Goal: Task Accomplishment & Management: Use online tool/utility

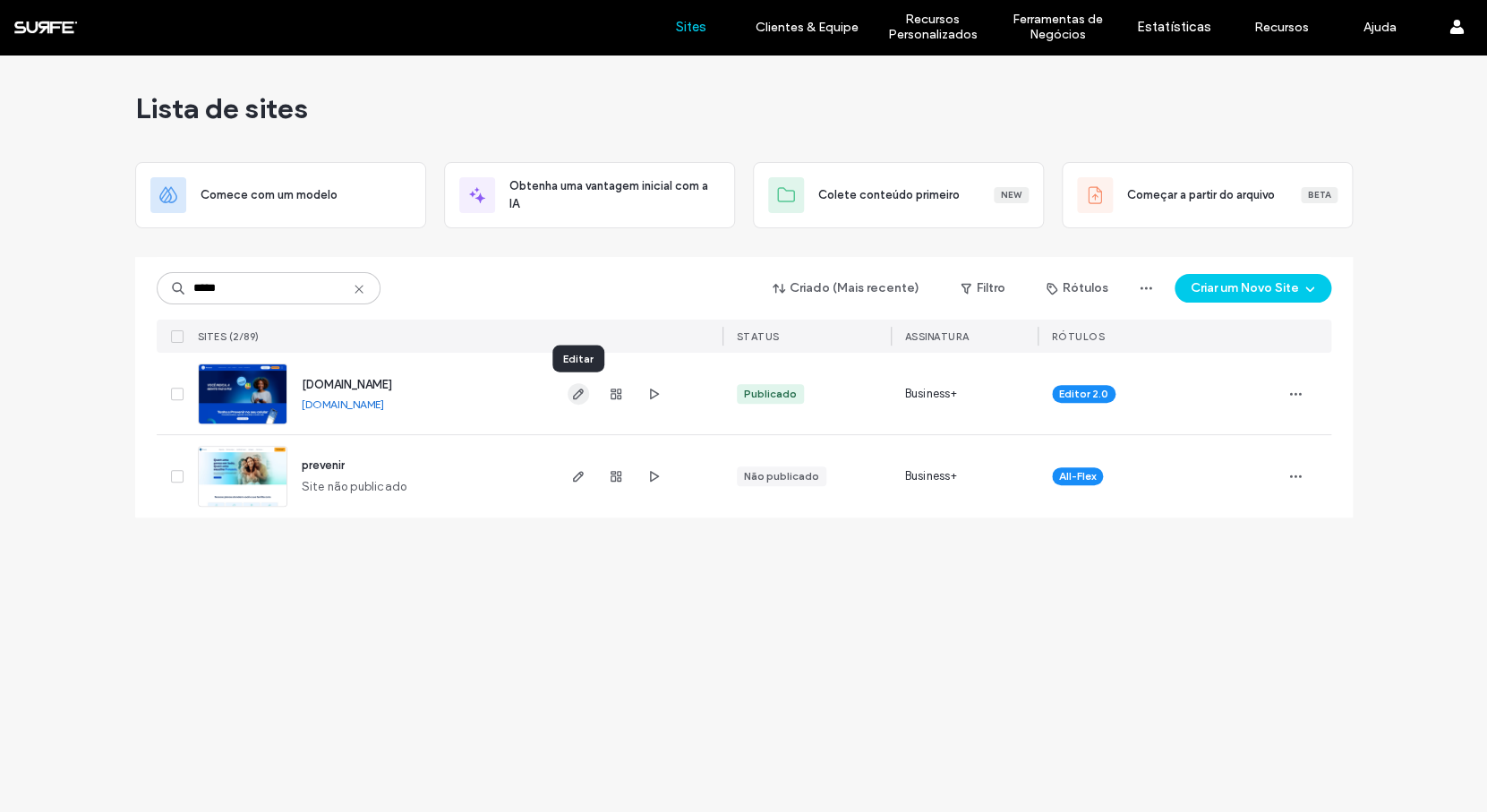
type input "*****"
click at [577, 395] on icon "button" at bounding box center [578, 394] width 14 height 14
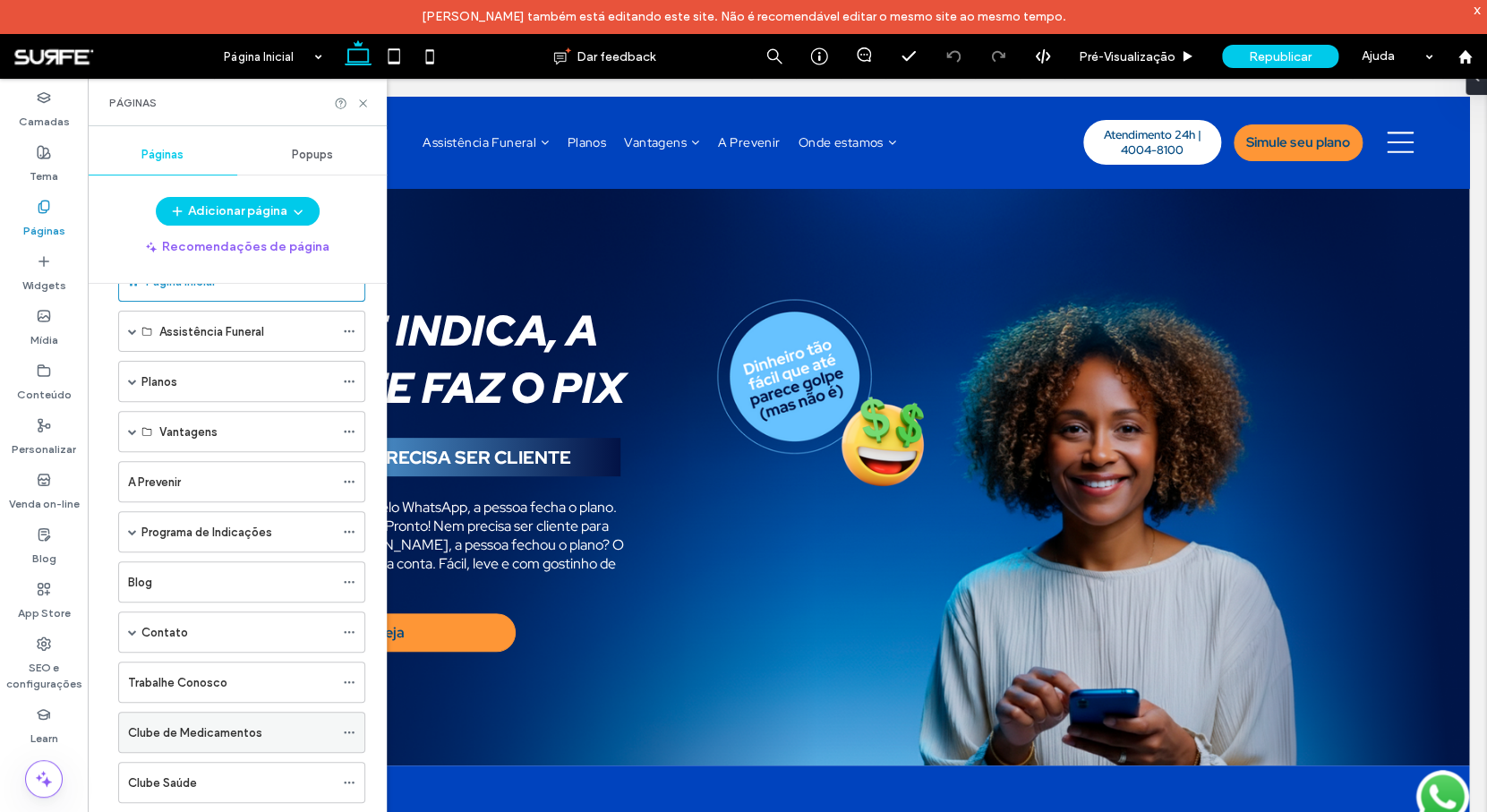
scroll to position [50, 0]
click at [133, 387] on span at bounding box center [132, 384] width 9 height 9
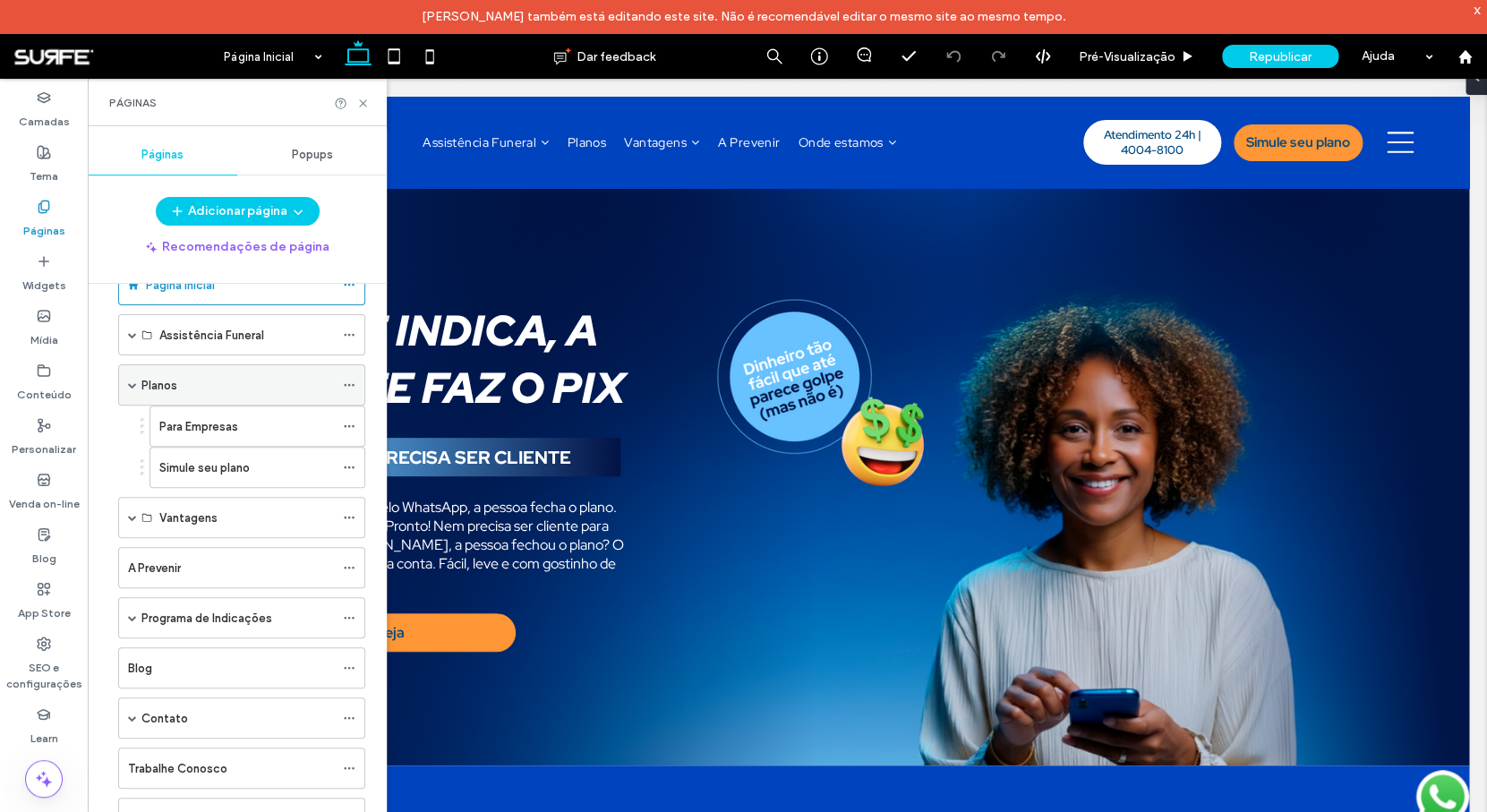
click at [185, 387] on div "Planos" at bounding box center [237, 385] width 193 height 19
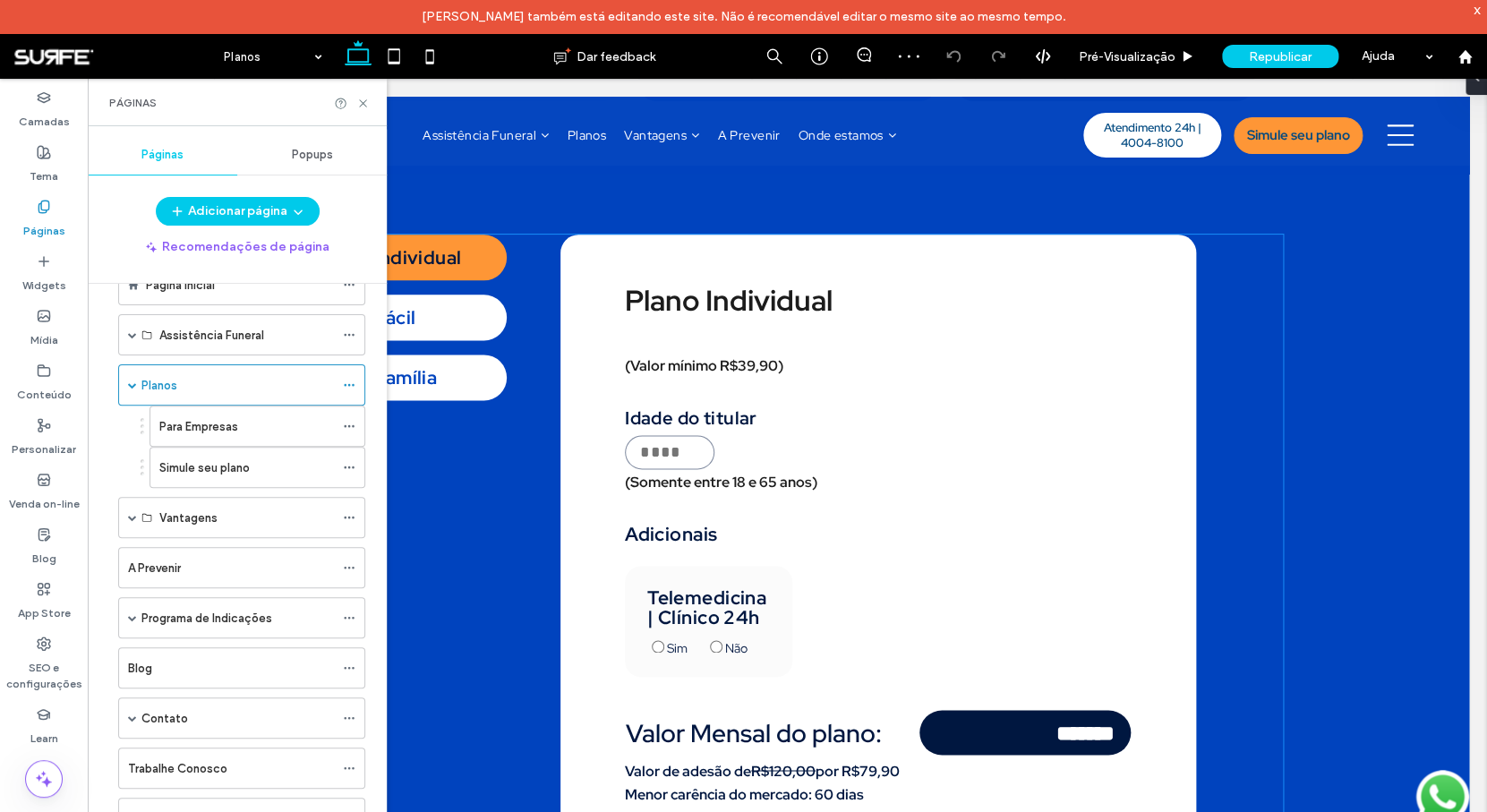
scroll to position [874, 0]
click at [546, 499] on div "Plano Individual Plano Fácil Plano Família Plano Individual (Valor mínimo R$39,…" at bounding box center [788, 577] width 991 height 687
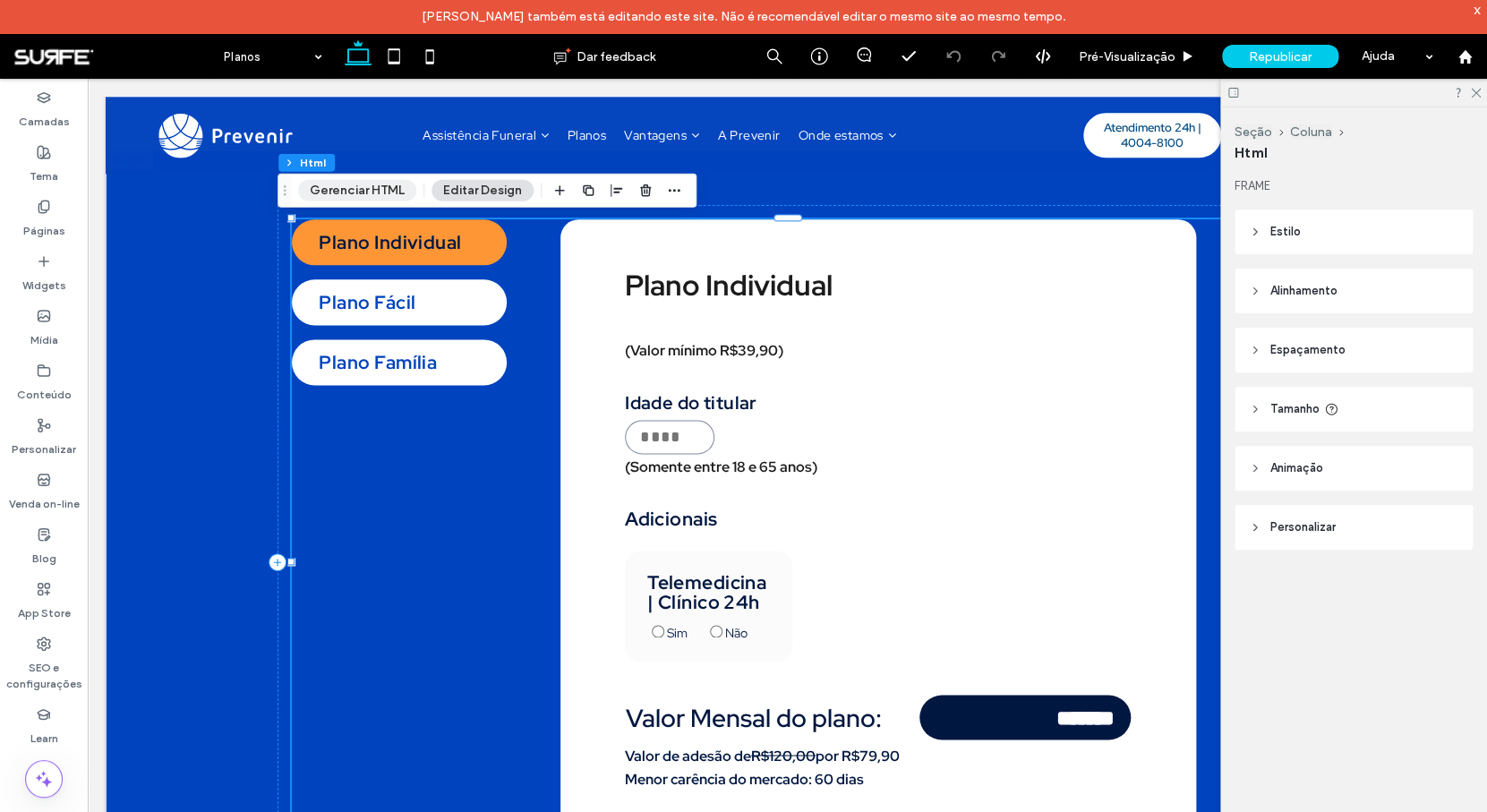
click at [356, 196] on button "Gerenciar HTML" at bounding box center [357, 191] width 119 height 22
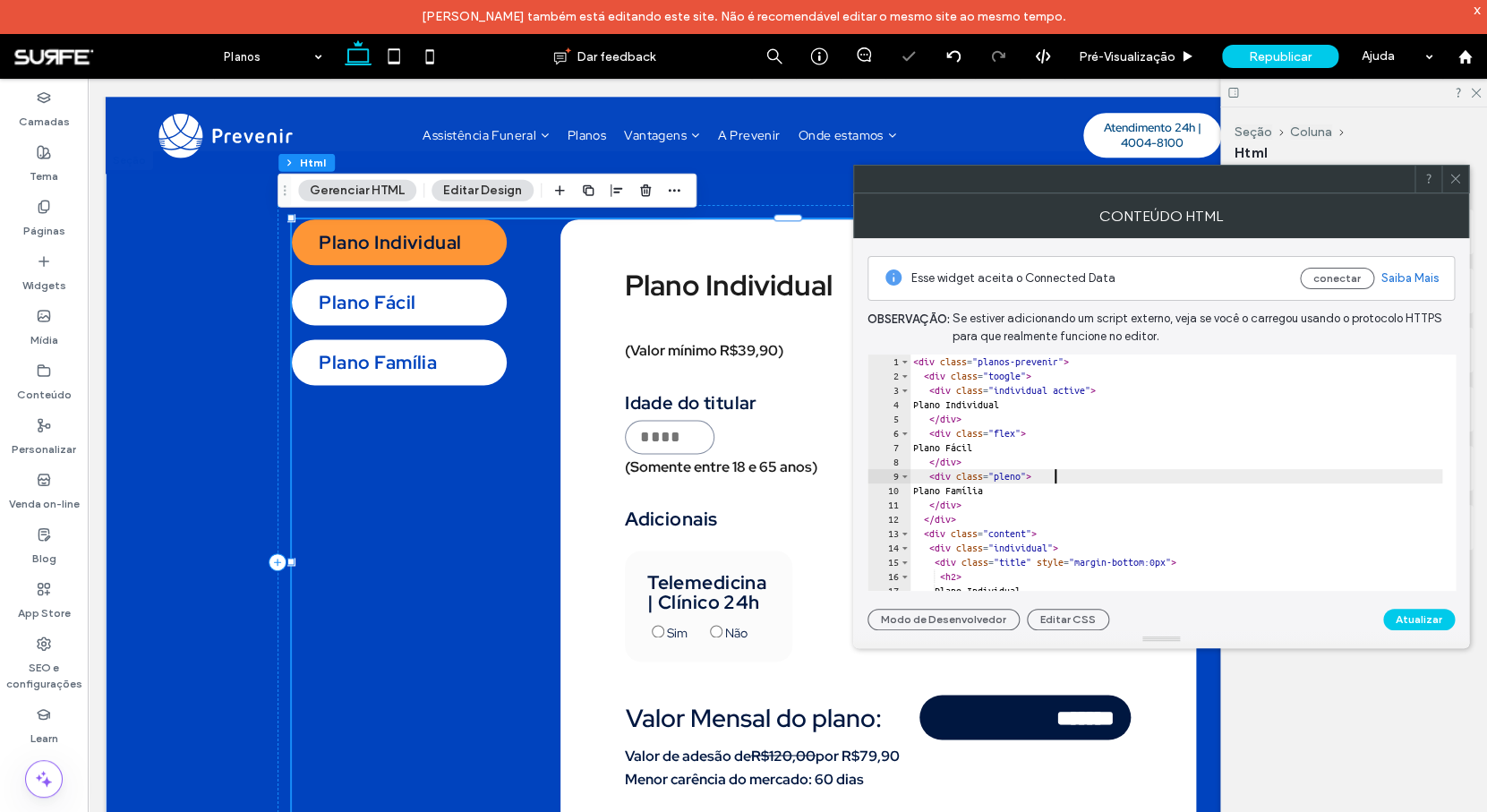
click at [1110, 471] on div "< div class = "planos-prevenir" > < div class = "toogle" > < div class = "indiv…" at bounding box center [1409, 480] width 1000 height 251
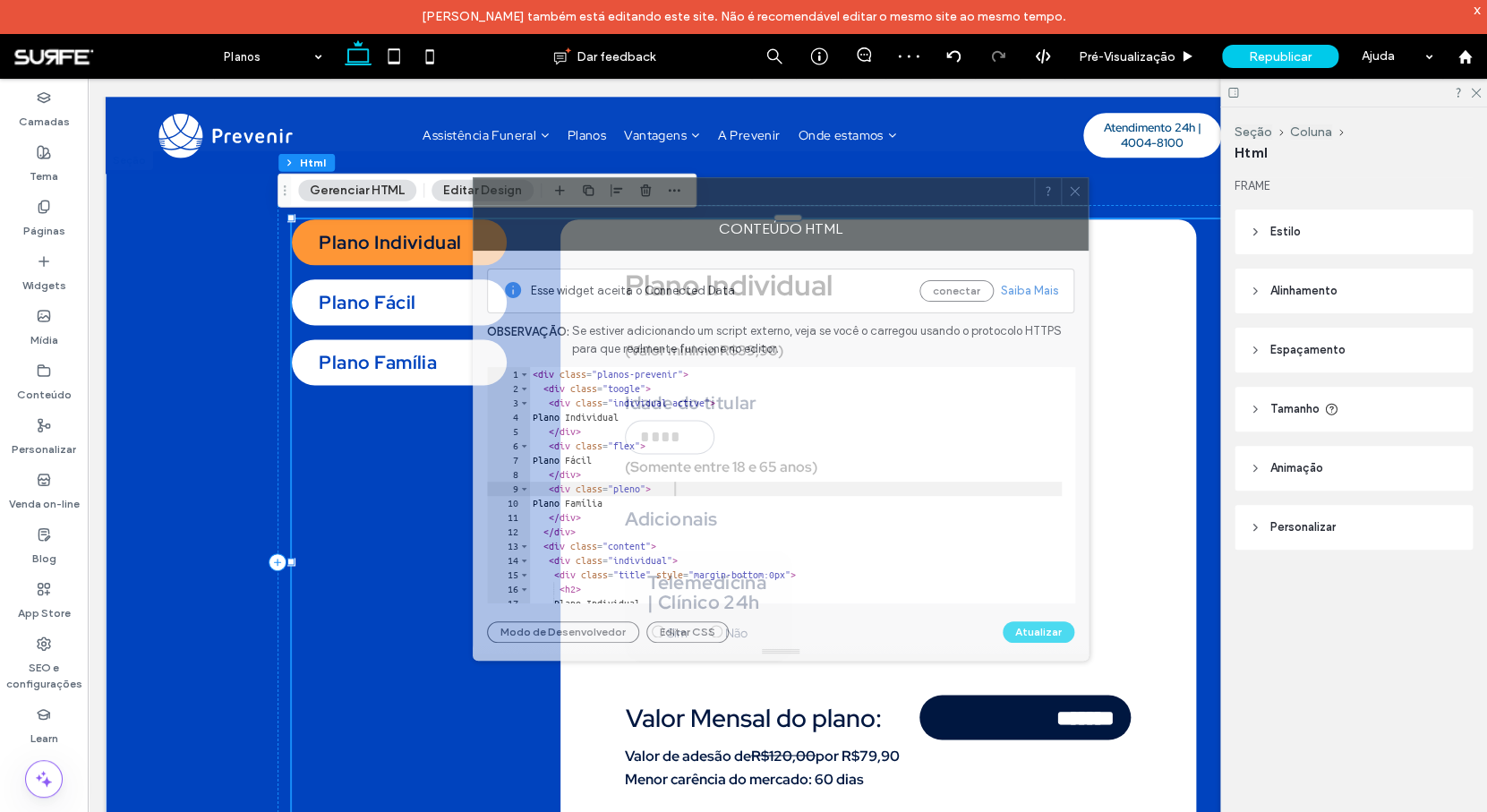
drag, startPoint x: 1039, startPoint y: 189, endPoint x: 659, endPoint y: 201, distance: 380.2
click at [659, 201] on div at bounding box center [753, 192] width 561 height 27
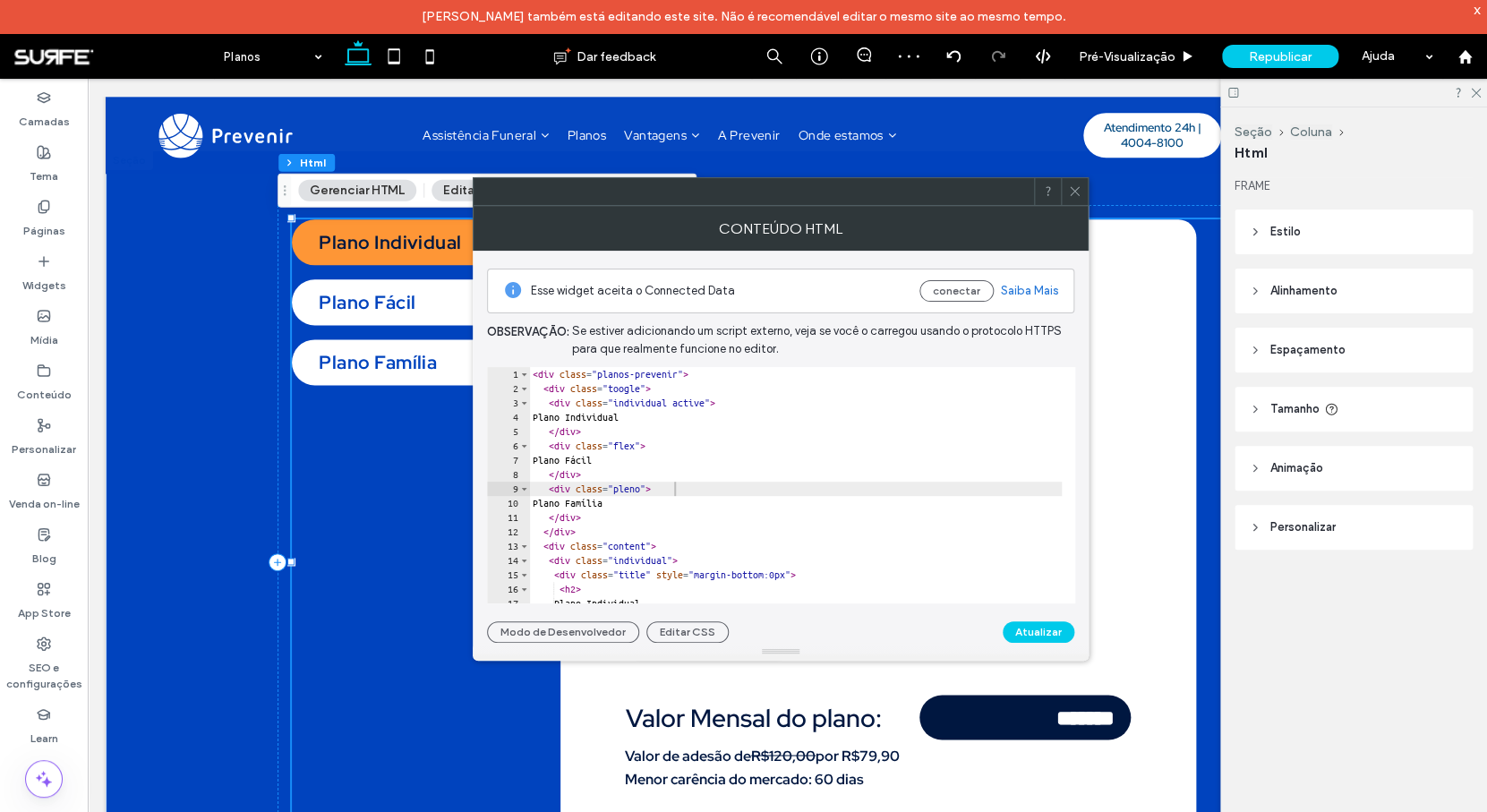
click at [769, 427] on div "< div class = "planos-prevenir" > < div class = "toogle" > < div class = "indiv…" at bounding box center [1030, 492] width 1000 height 251
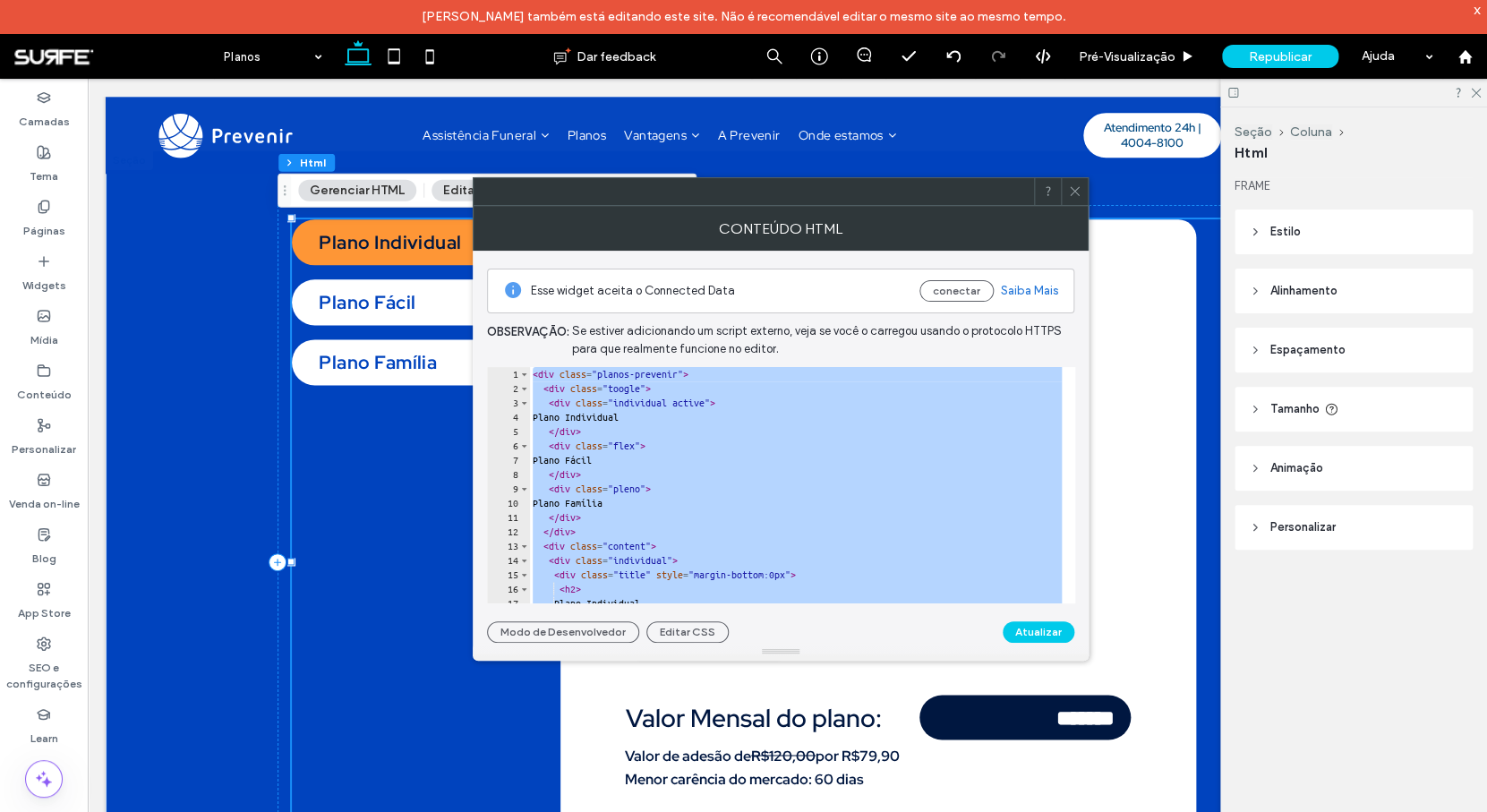
click at [690, 447] on div "< div class = "planos-prevenir" > < div class = "toogle" > < div class = "indiv…" at bounding box center [1030, 492] width 1000 height 251
paste textarea "Cursor at row 904"
type textarea "*********"
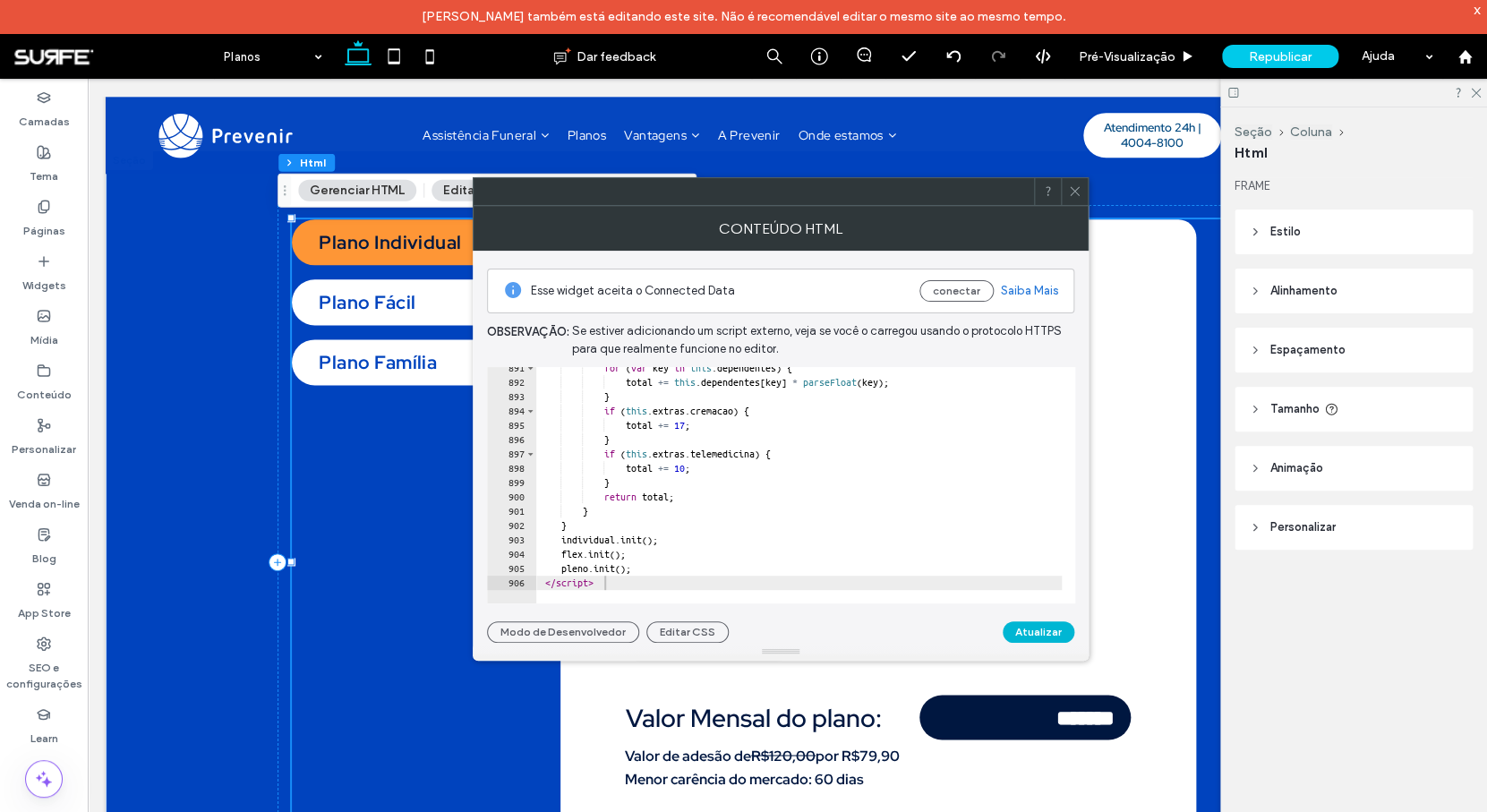
click at [1039, 634] on button "Atualizar" at bounding box center [1038, 632] width 71 height 22
click at [1077, 194] on icon at bounding box center [1074, 191] width 13 height 13
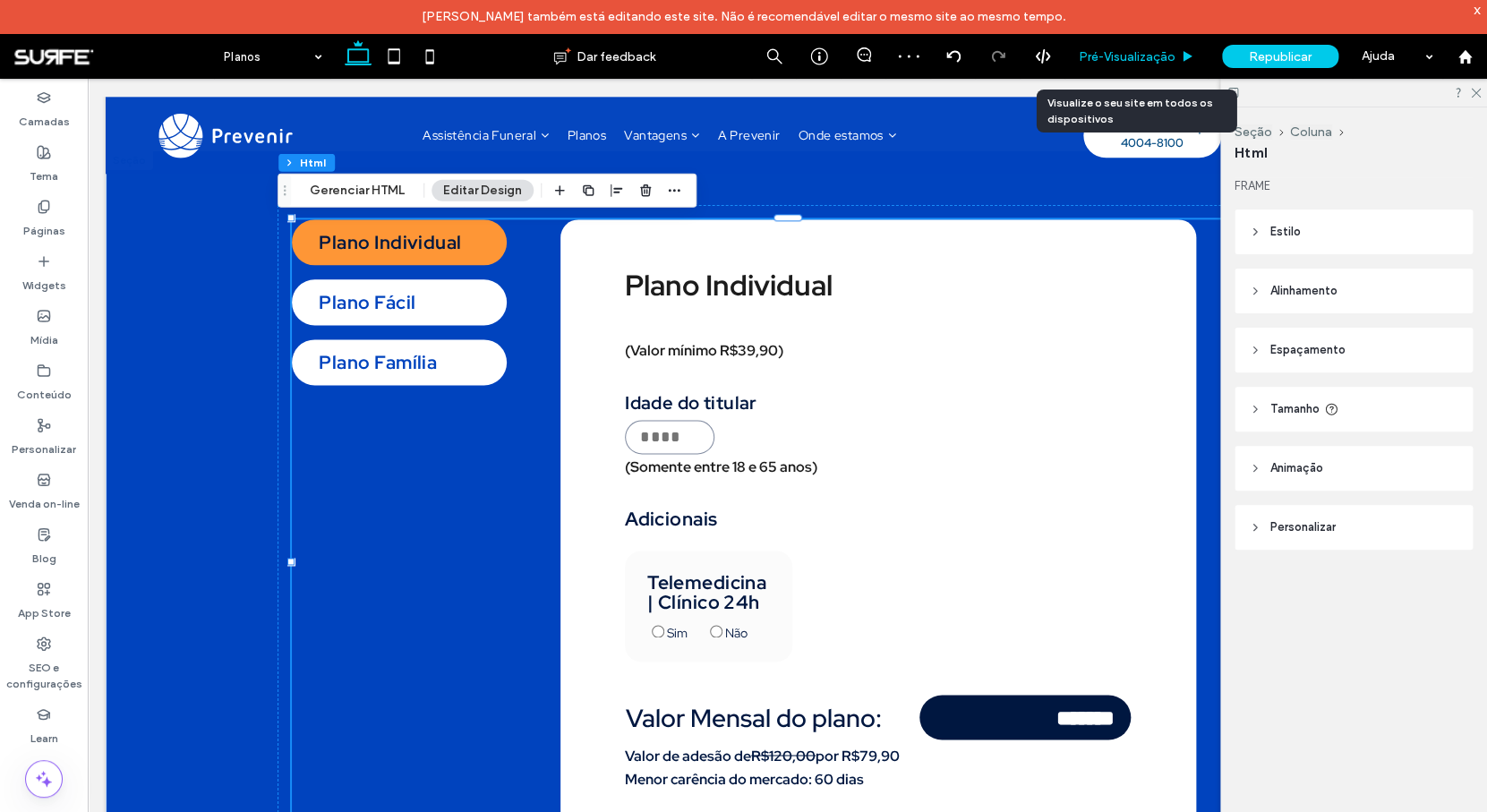
click at [1152, 43] on div "Pré-Visualizaçāo" at bounding box center [1137, 56] width 143 height 45
click at [1124, 56] on span "Pré-Visualizaçāo" at bounding box center [1127, 57] width 97 height 15
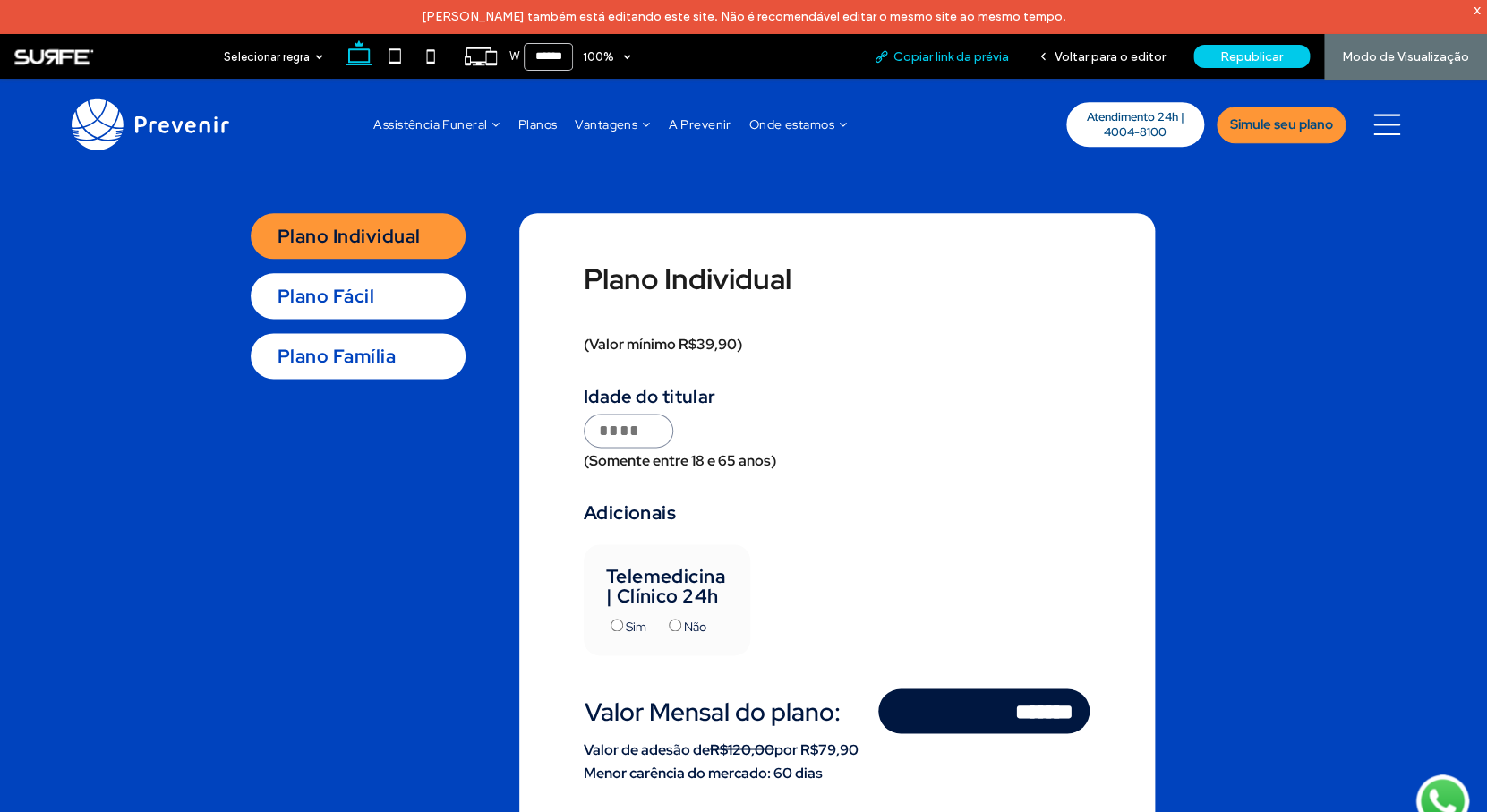
scroll to position [887, 0]
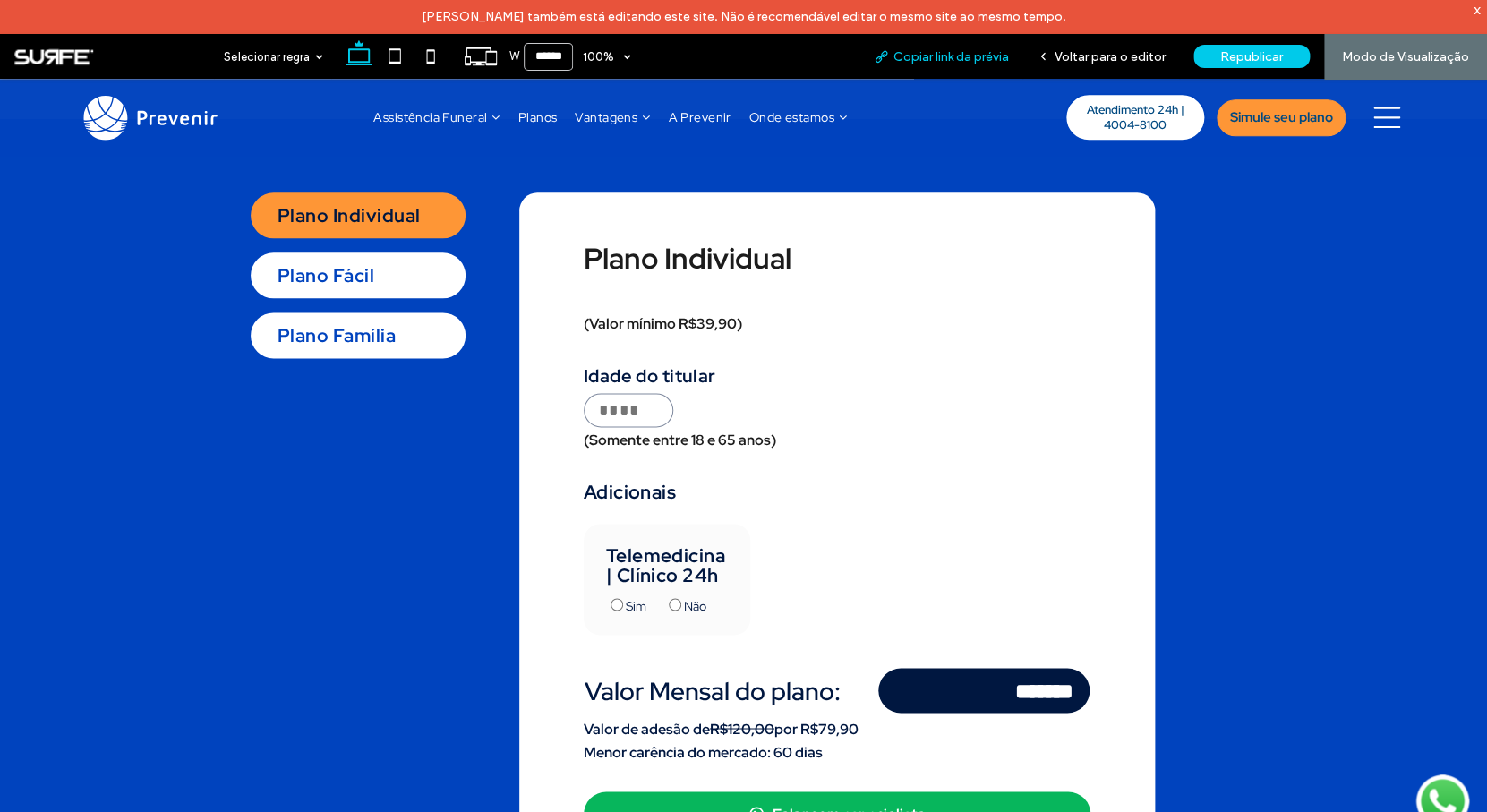
click at [973, 60] on span "Copiar link da prévia" at bounding box center [951, 57] width 116 height 15
click at [1139, 55] on span "Voltar para o editor" at bounding box center [1109, 57] width 111 height 15
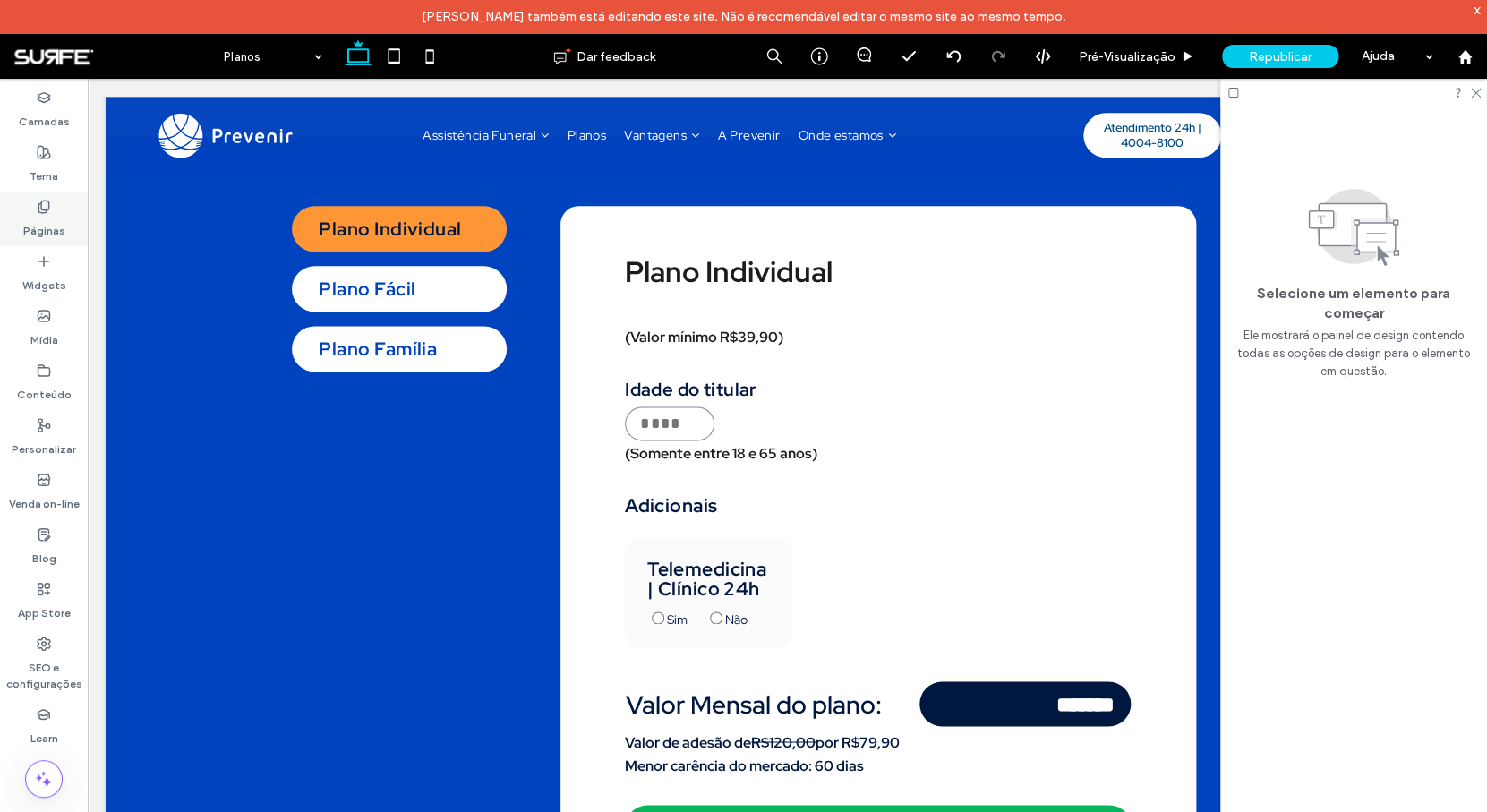
click at [39, 223] on label "Páginas" at bounding box center [45, 226] width 42 height 25
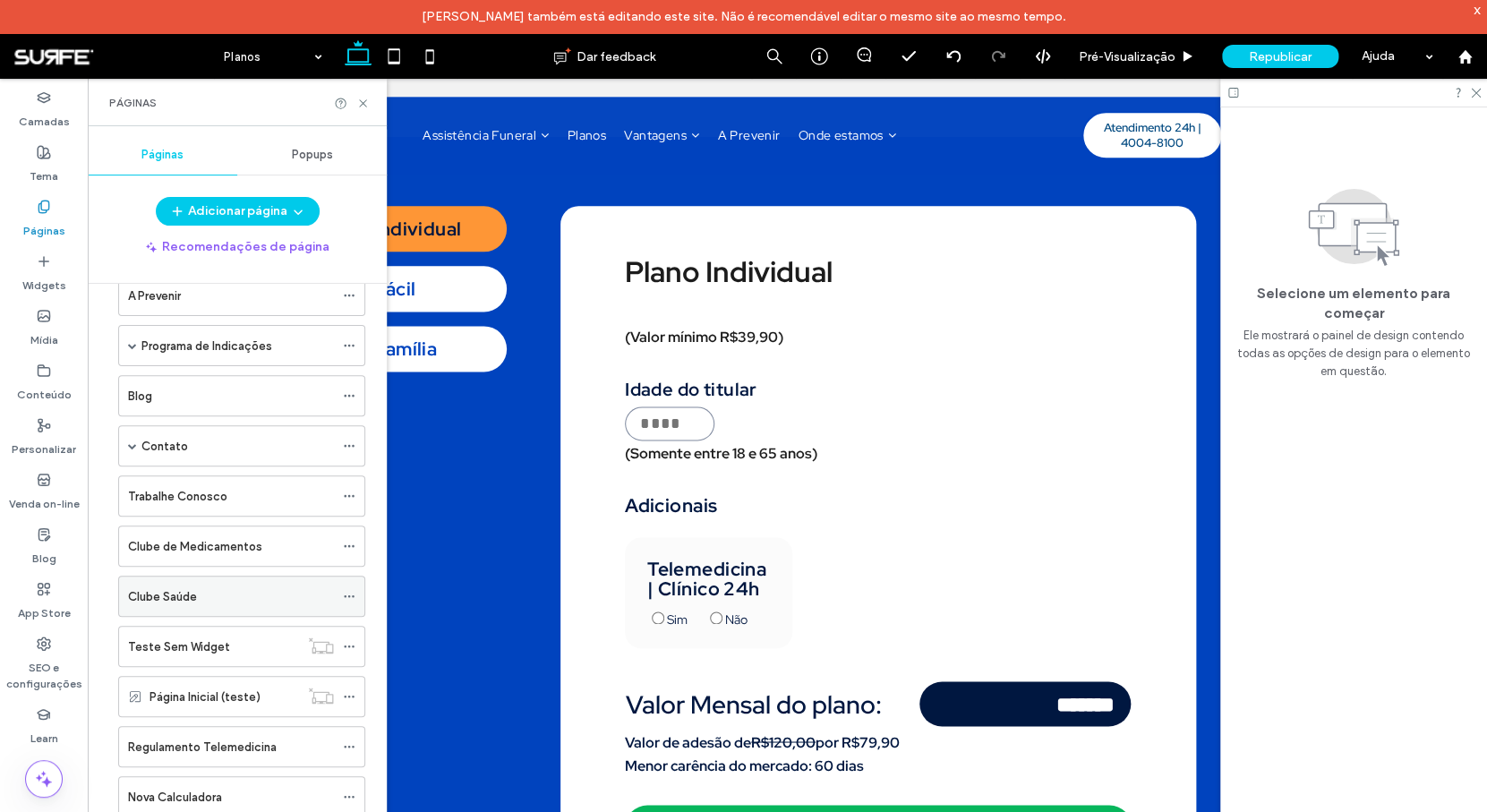
scroll to position [347, 0]
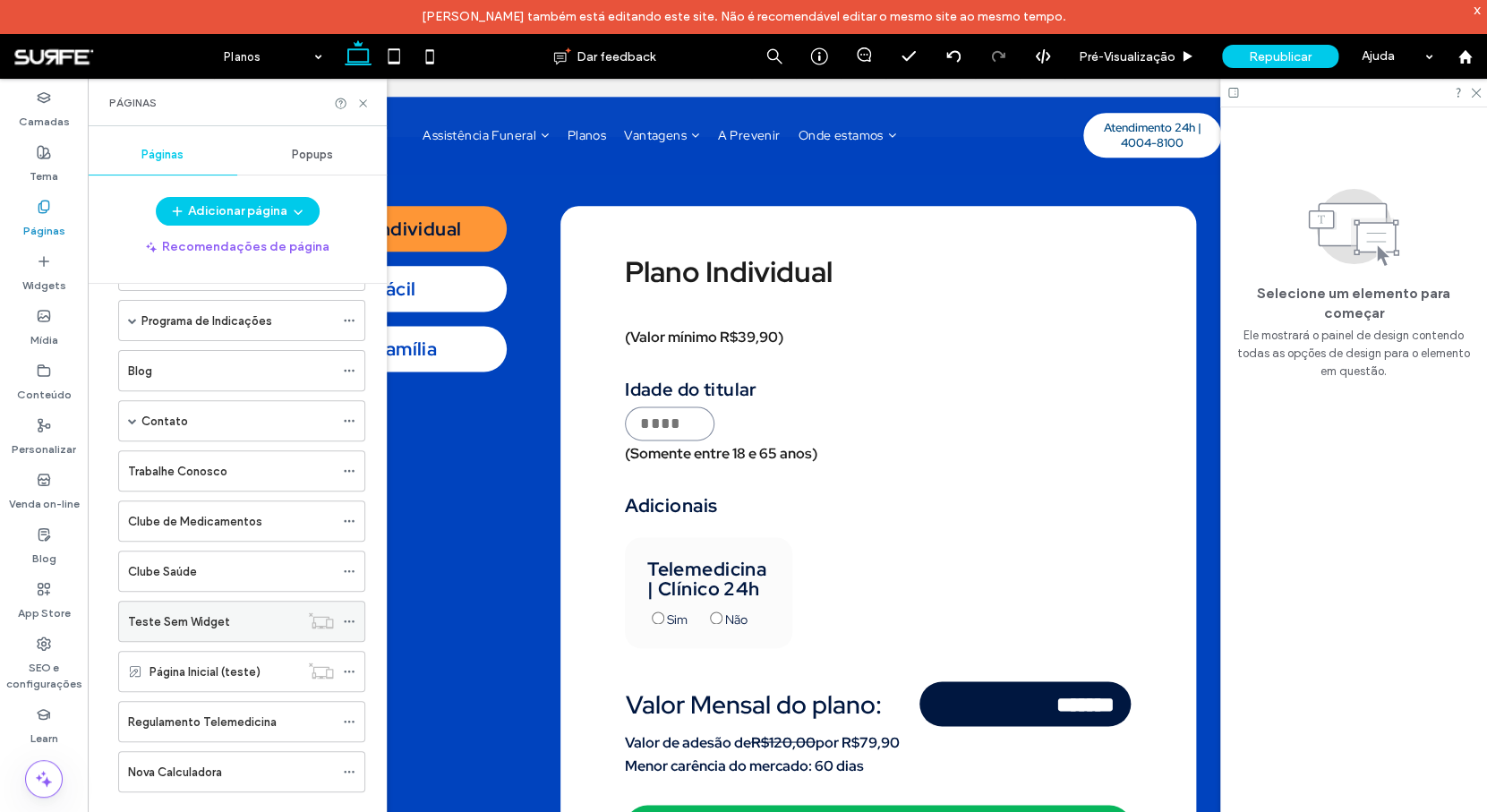
click at [217, 620] on label "Teste Sem Widget" at bounding box center [179, 621] width 102 height 31
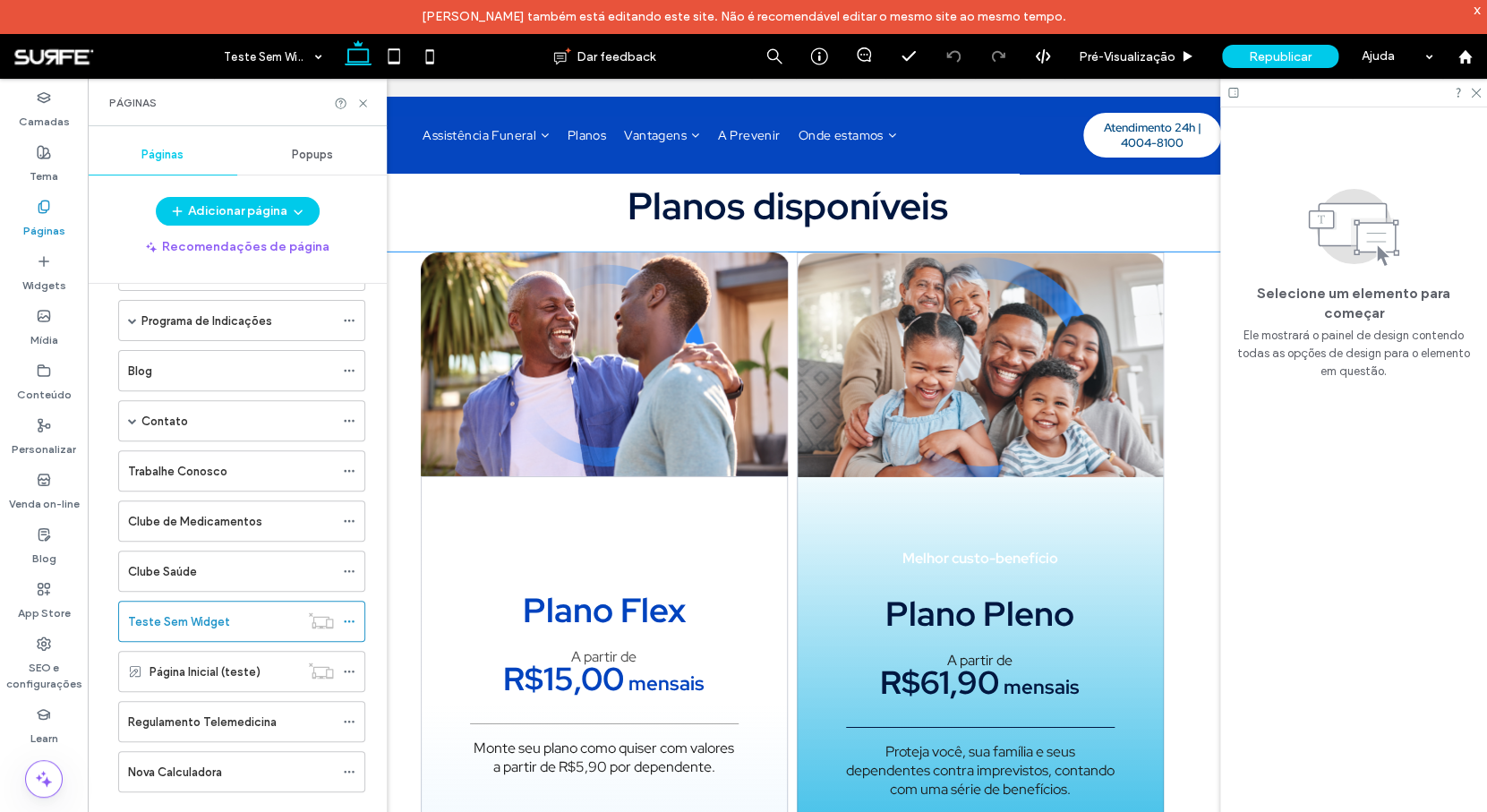
scroll to position [2377, 0]
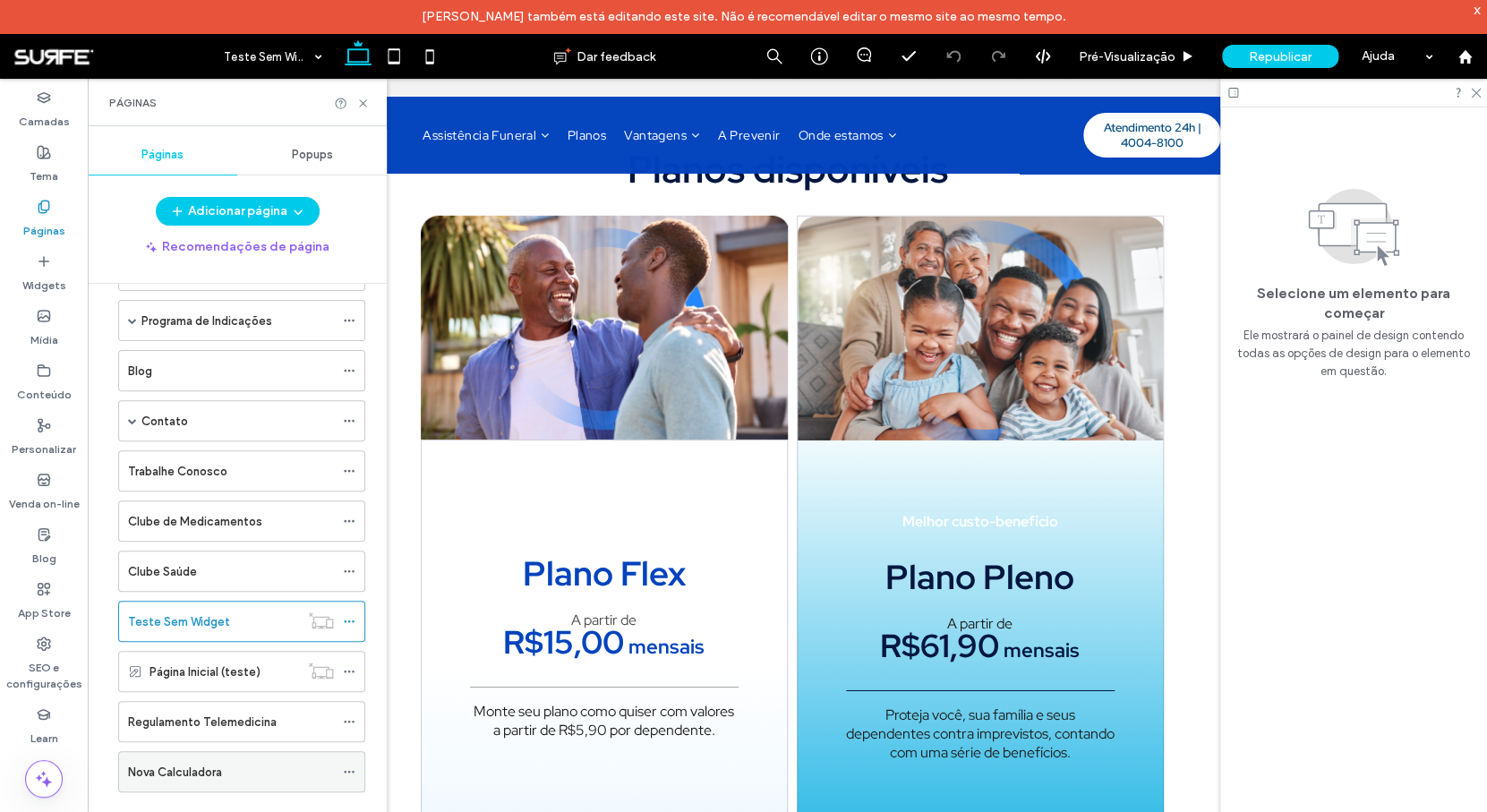
click at [229, 768] on div "Nova Calculadora" at bounding box center [231, 772] width 206 height 19
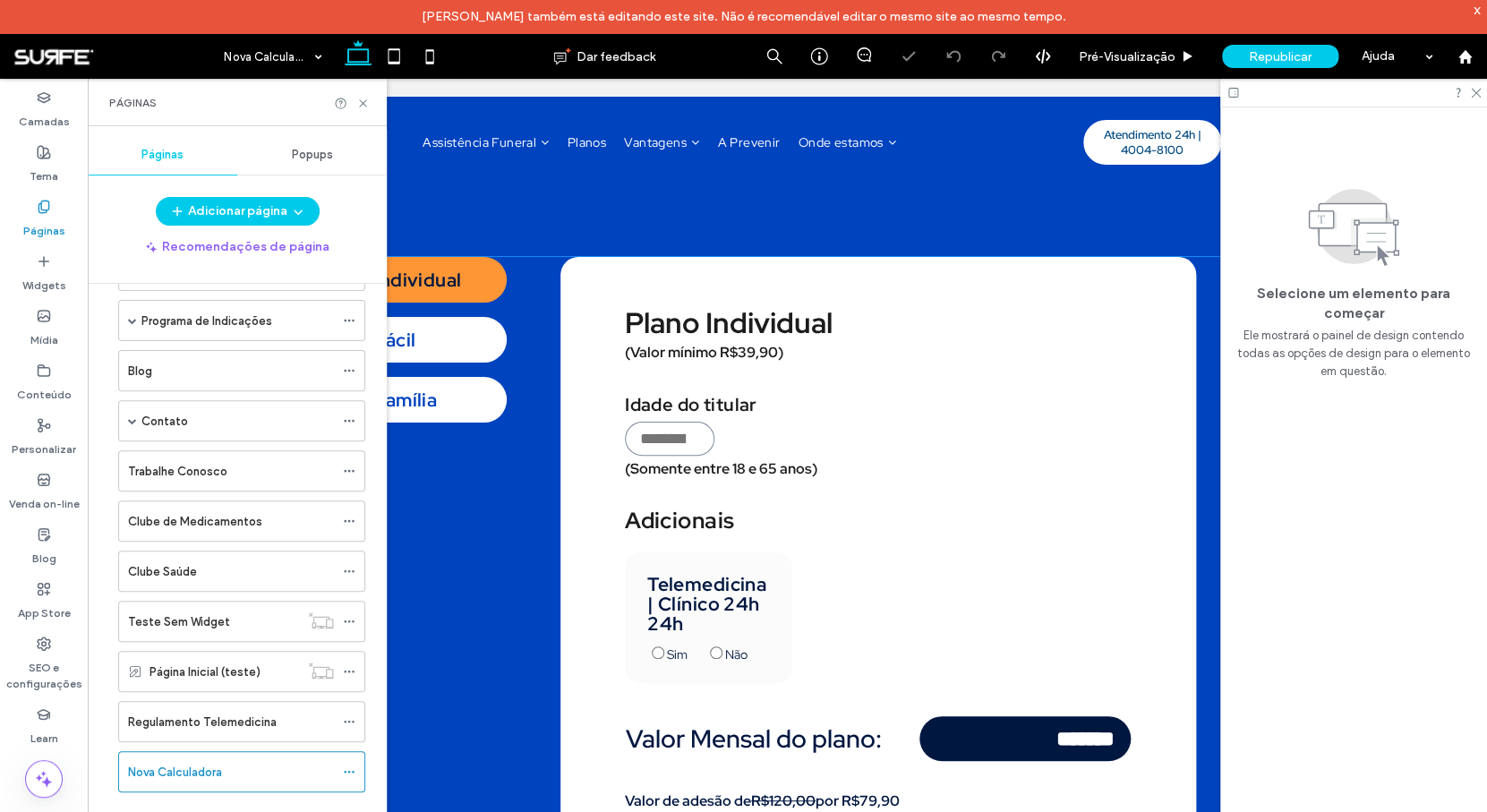
click at [511, 582] on div "Plano Individual Plano Fácil Plano Família Plano Individual (Valor mínimo R$39,…" at bounding box center [788, 604] width 991 height 694
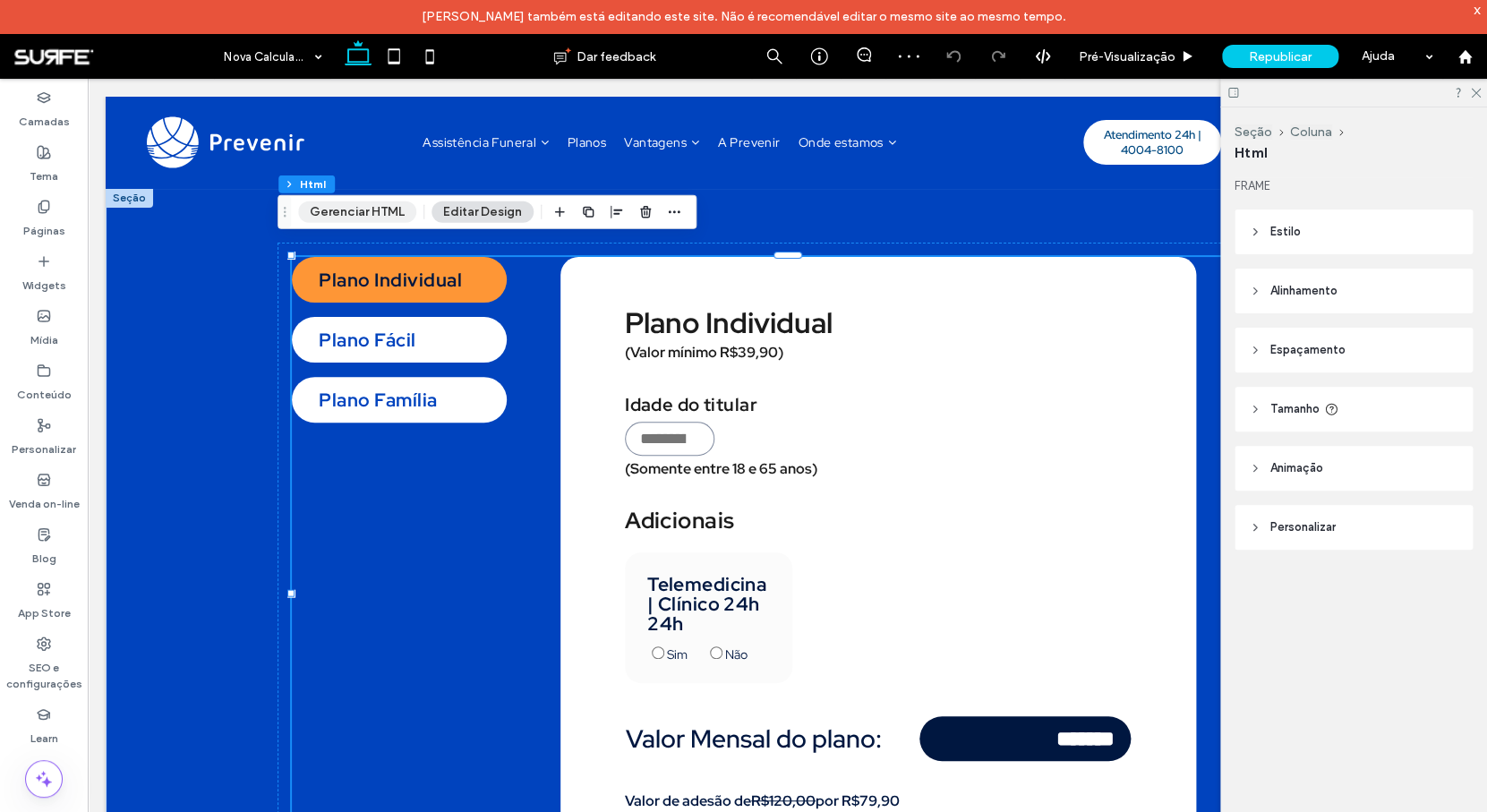
click at [385, 208] on button "Gerenciar HTML" at bounding box center [357, 212] width 119 height 22
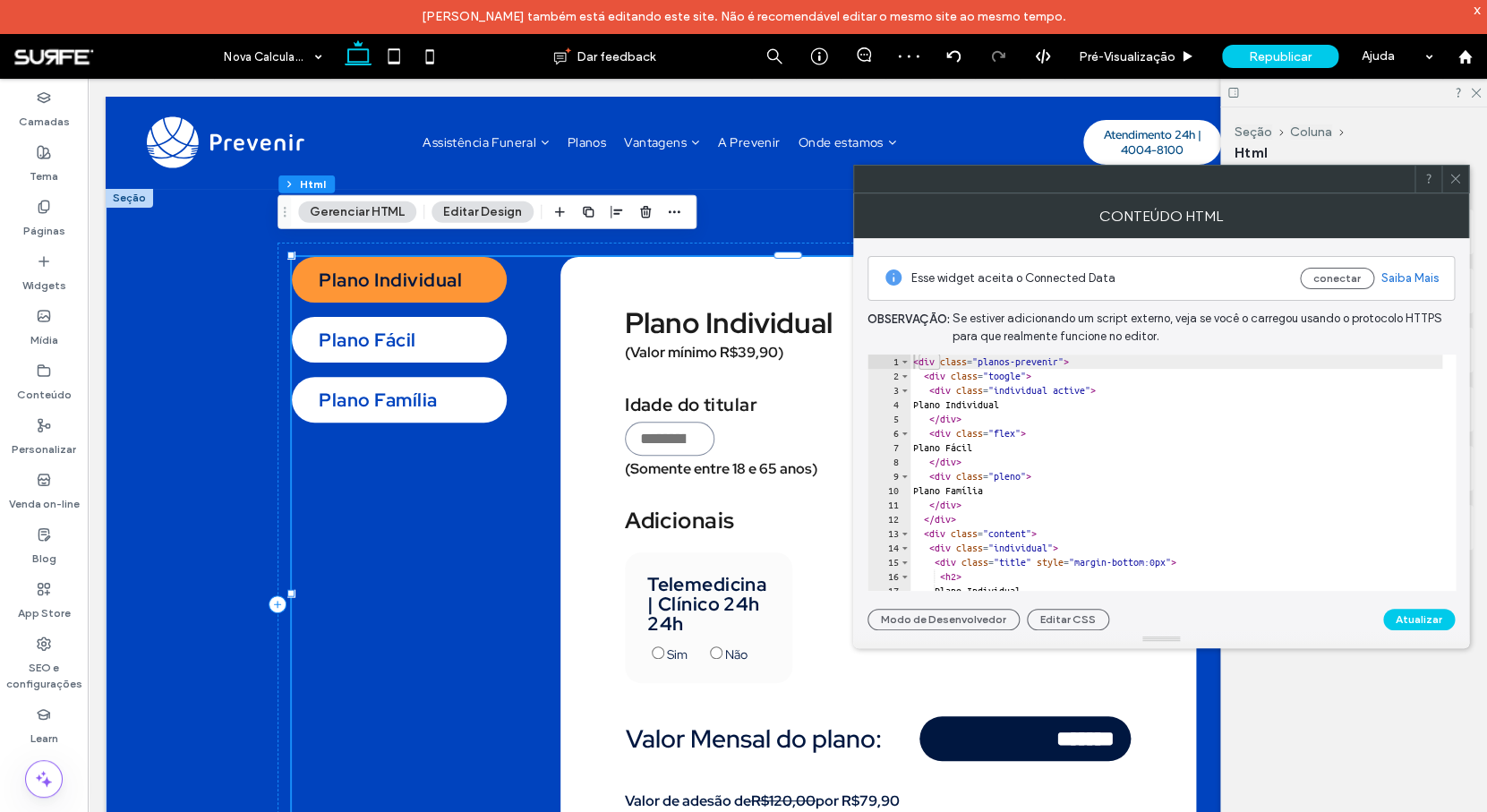
click at [1082, 456] on div "< div class = "planos-prevenir" > < div class = "toogle" > < div class = "indiv…" at bounding box center [1409, 480] width 1000 height 251
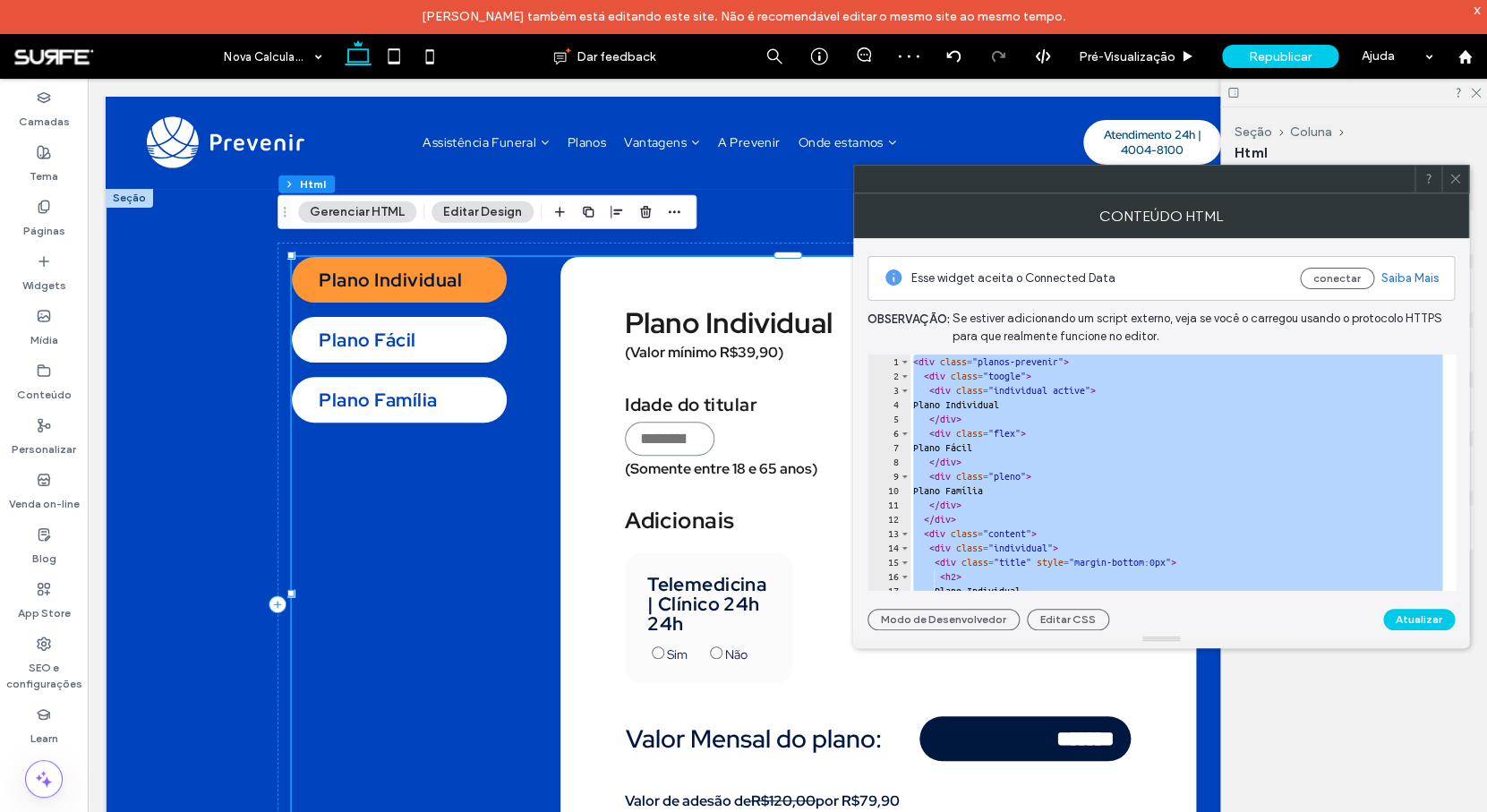
paste textarea "**********"
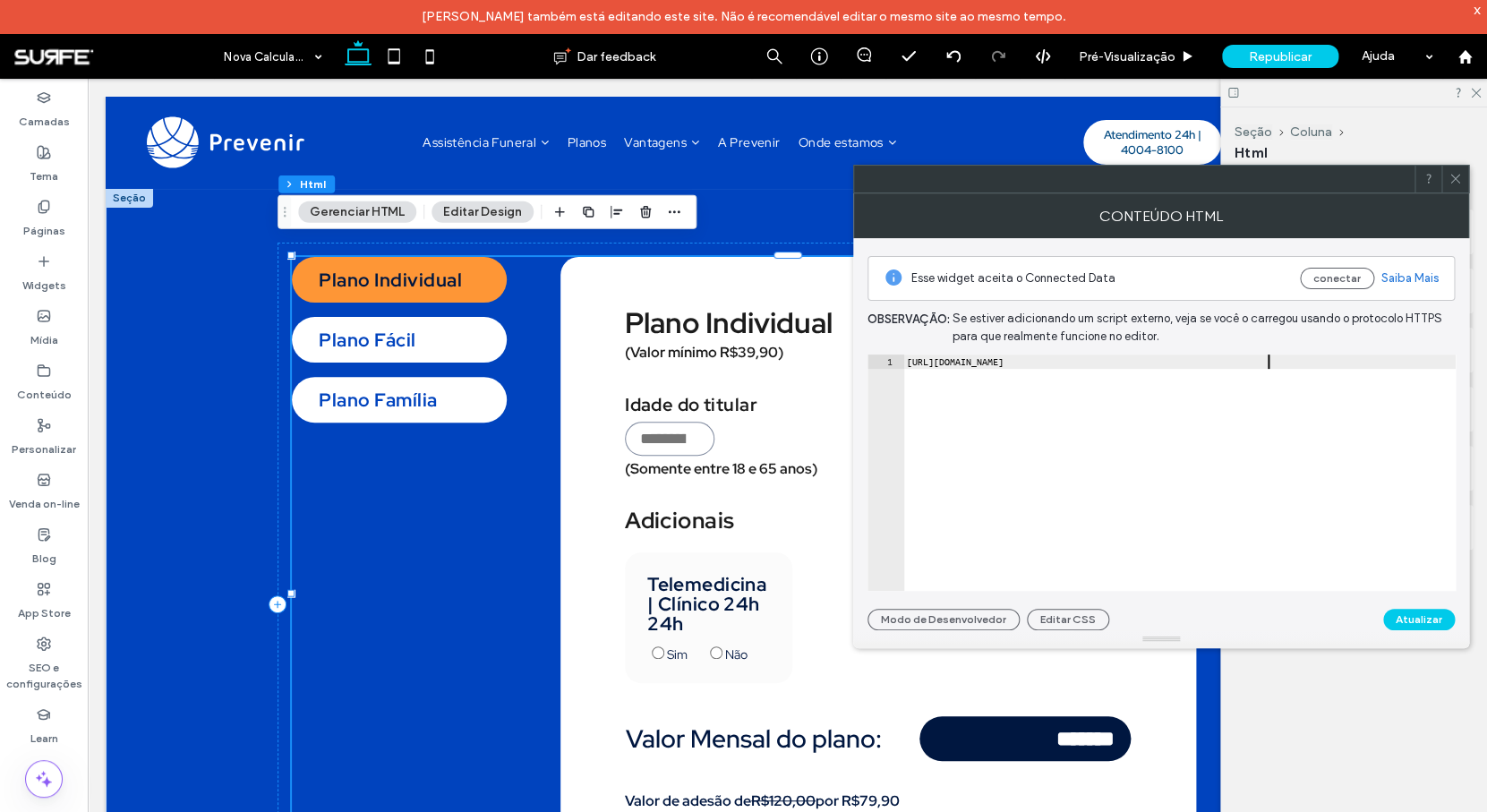
click at [1215, 483] on div "https://shaper.surfe.io/preview/664ed7b7?t=1757945289400" at bounding box center [1180, 480] width 552 height 251
paste textarea "Cursor at row 1"
type textarea "*********"
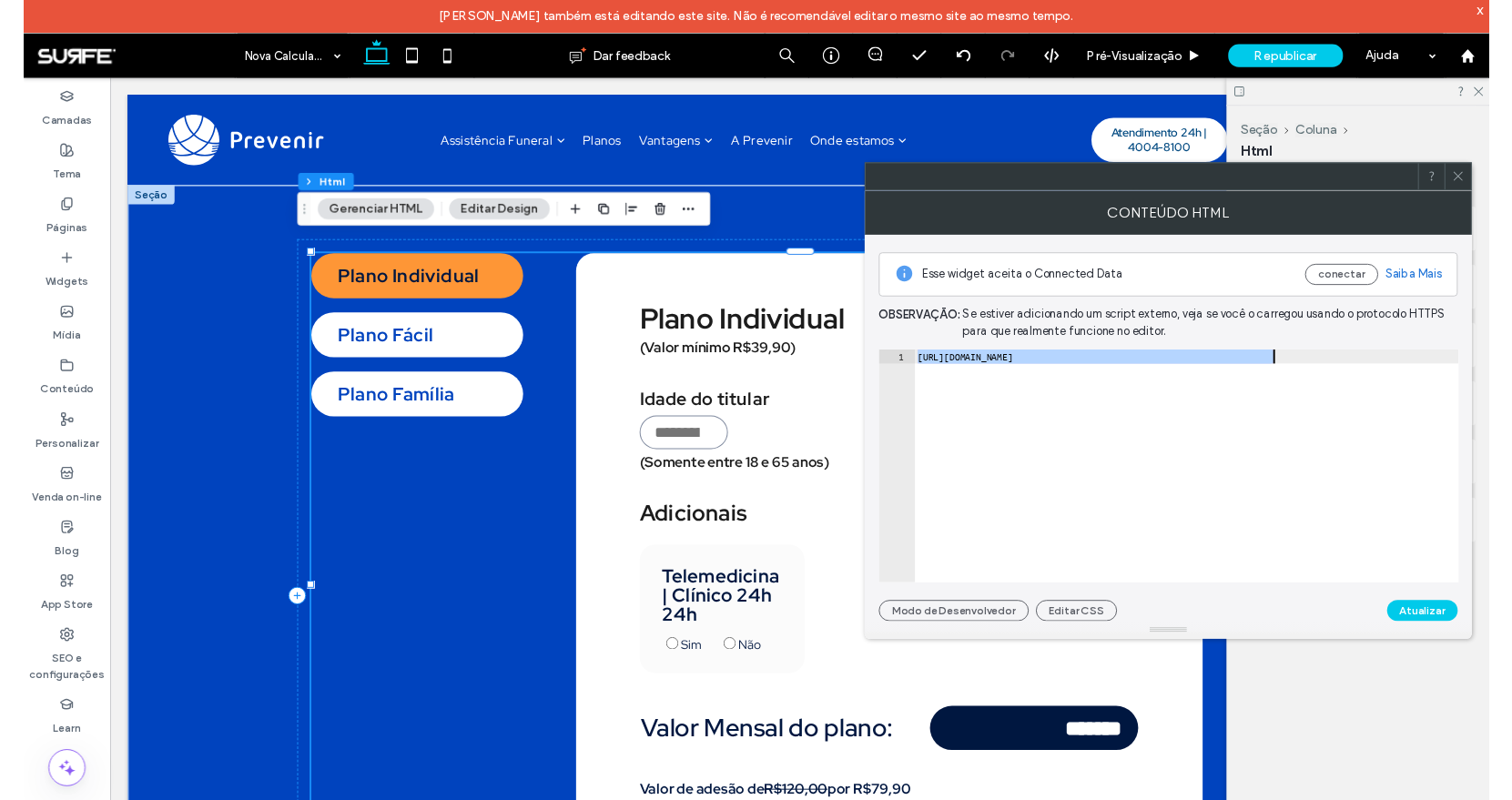
scroll to position [12956, 0]
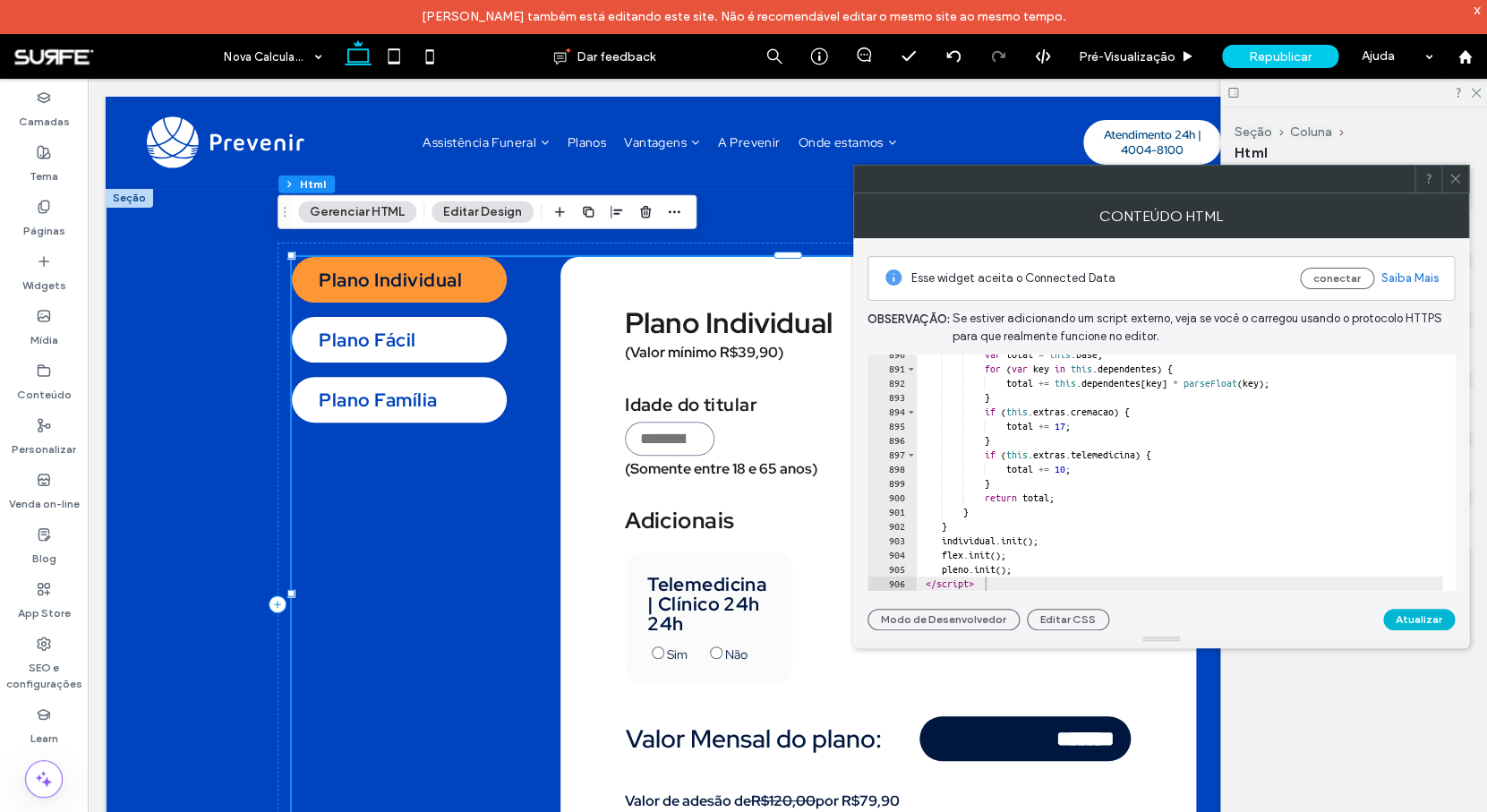
click at [1426, 620] on button "Atualizar" at bounding box center [1418, 618] width 71 height 22
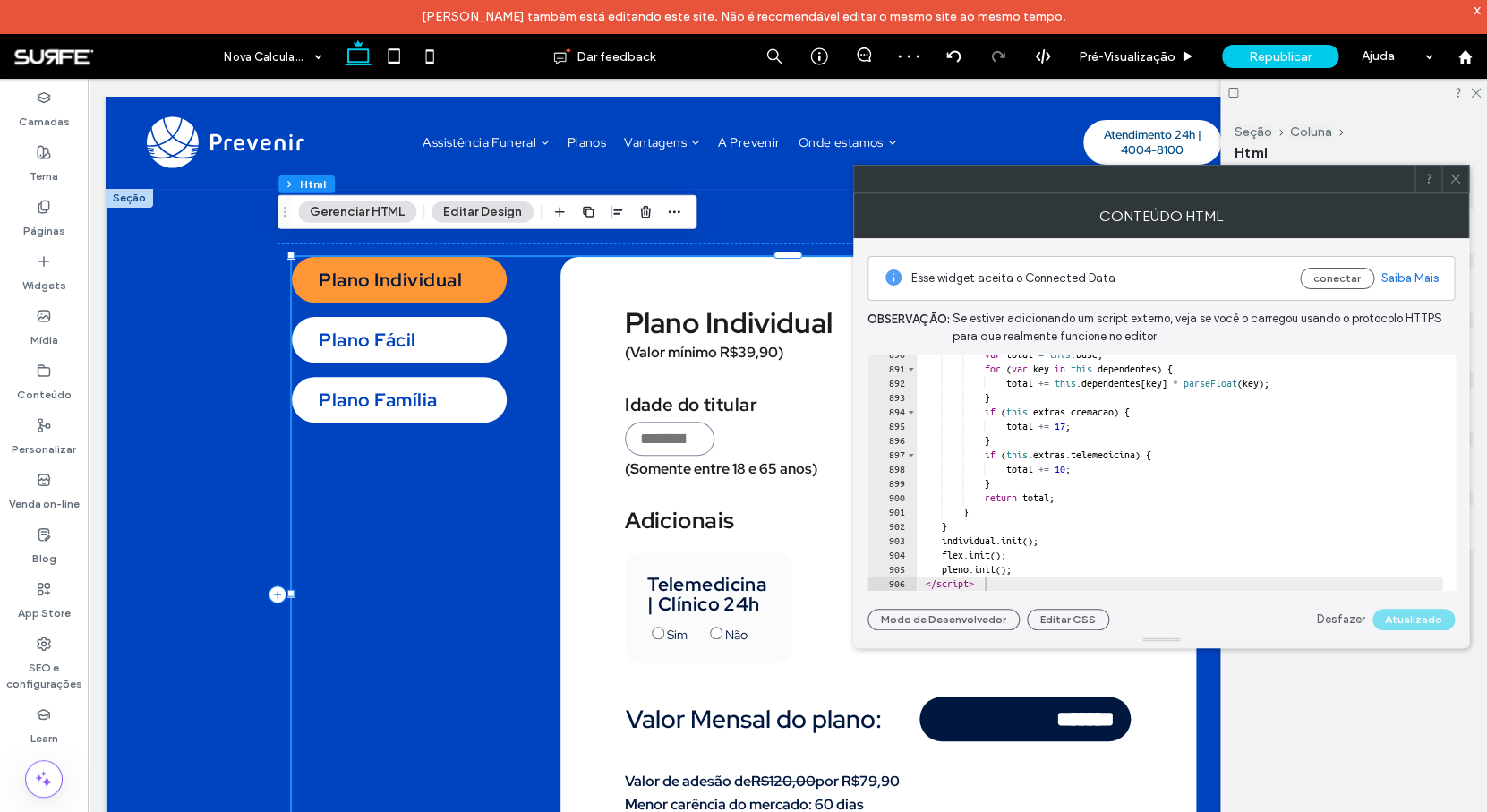
click at [1454, 186] on span at bounding box center [1455, 179] width 13 height 27
